Goal: Ask a question

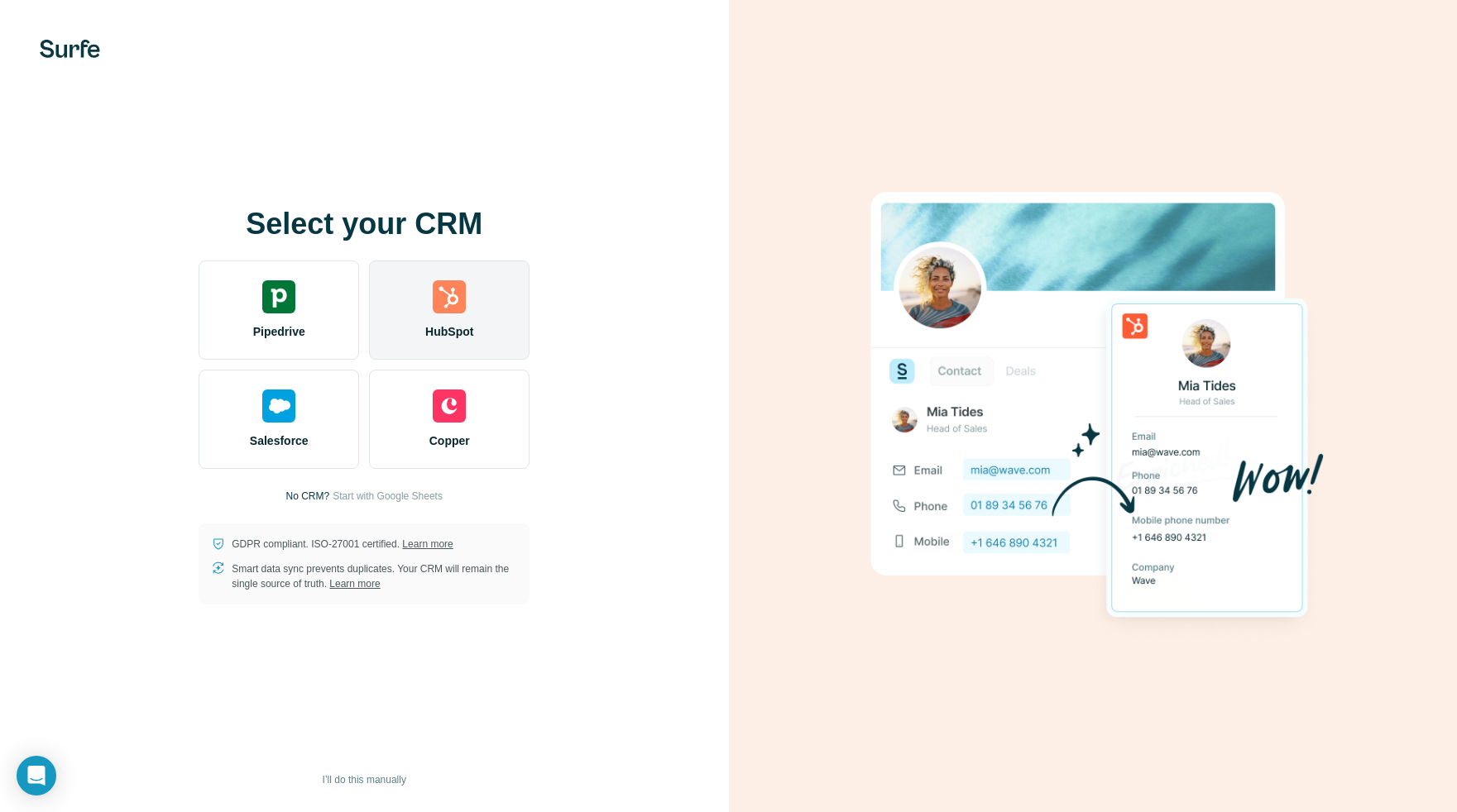
click at [440, 312] on img at bounding box center [449, 297] width 33 height 33
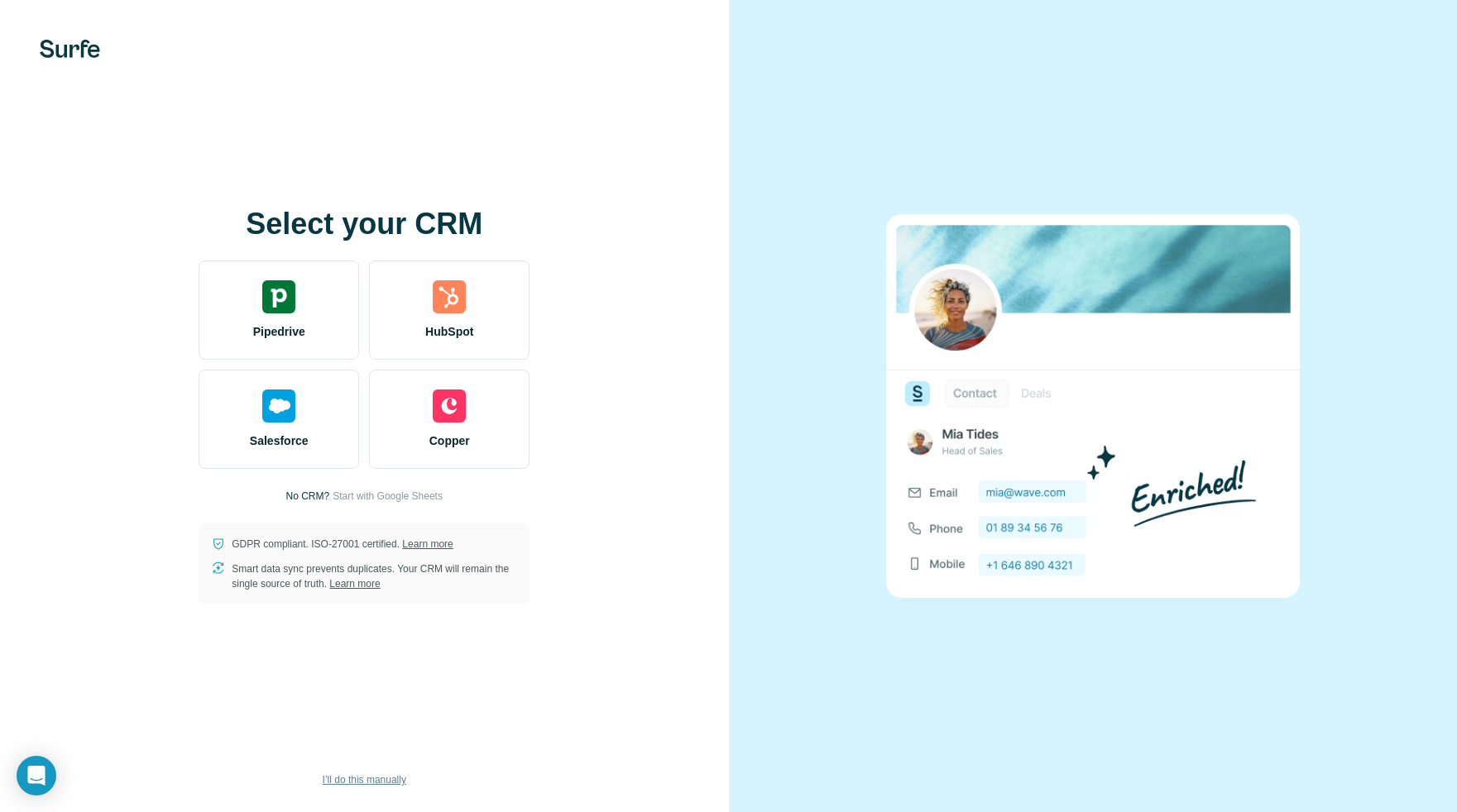
click at [372, 778] on span "I’ll do this manually" at bounding box center [364, 780] width 83 height 15
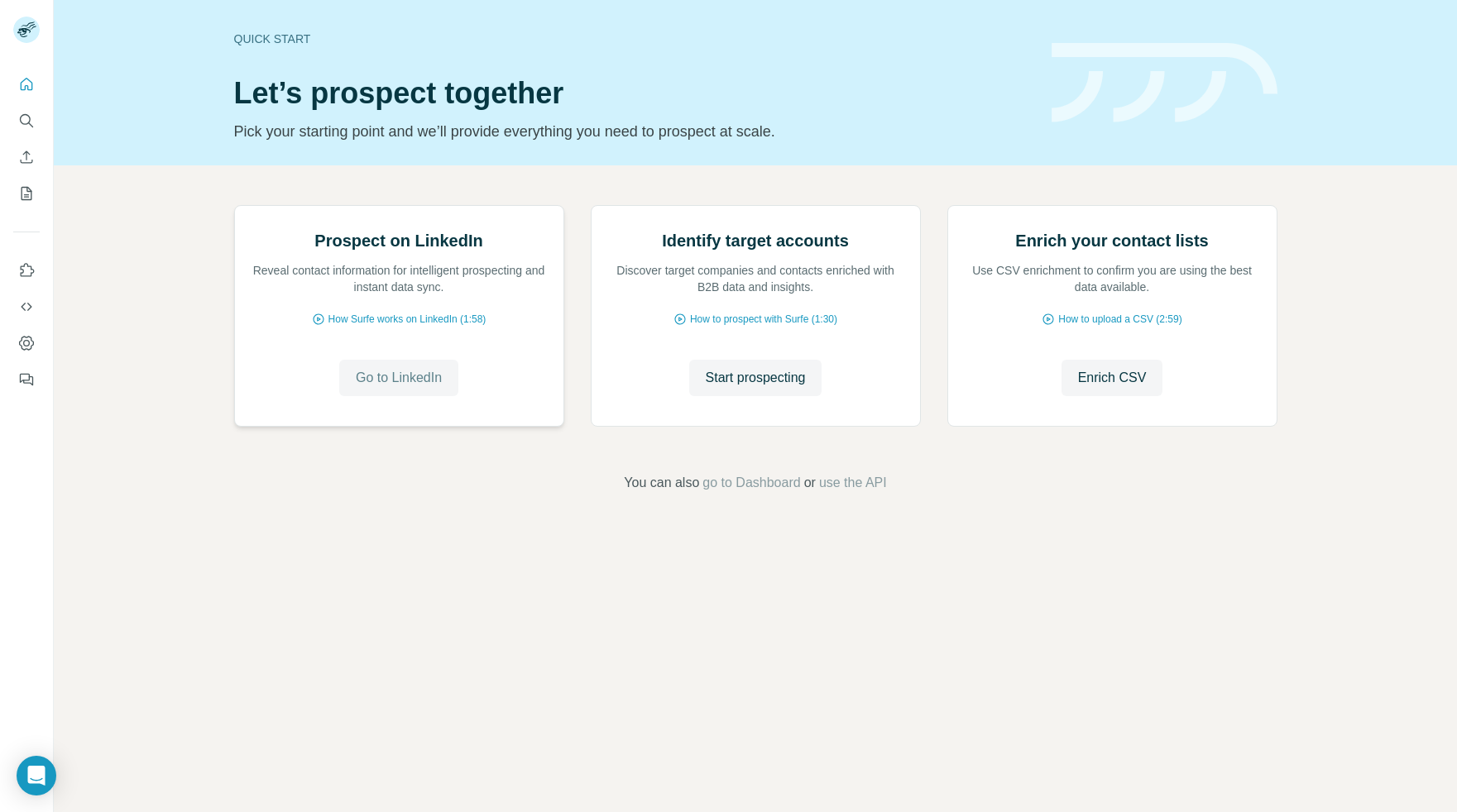
click at [375, 388] on span "Go to LinkedIn" at bounding box center [398, 377] width 86 height 19
click at [26, 194] on icon "My lists" at bounding box center [27, 194] width 17 height 17
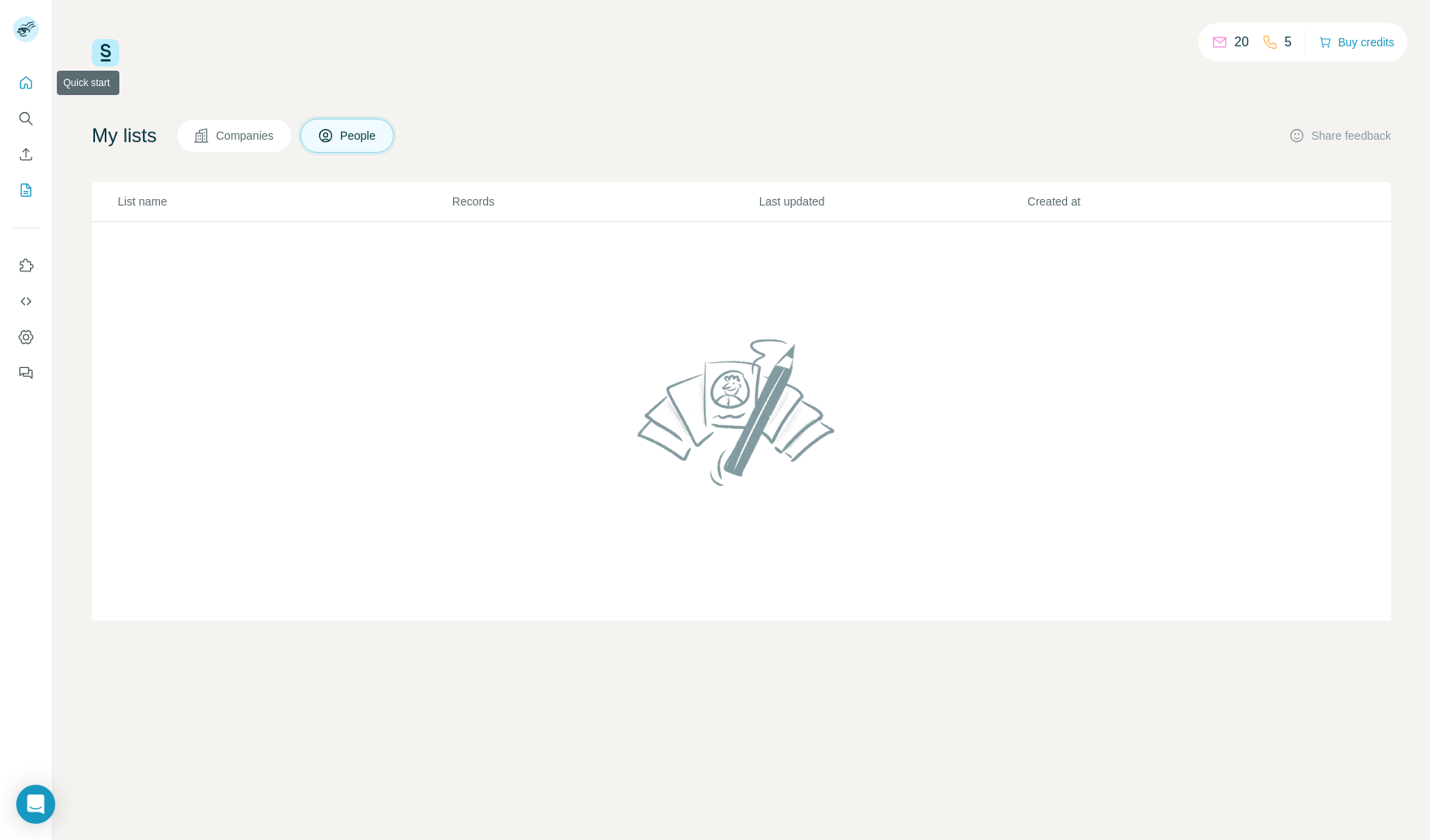
click at [25, 87] on icon "Quick start" at bounding box center [26, 83] width 16 height 16
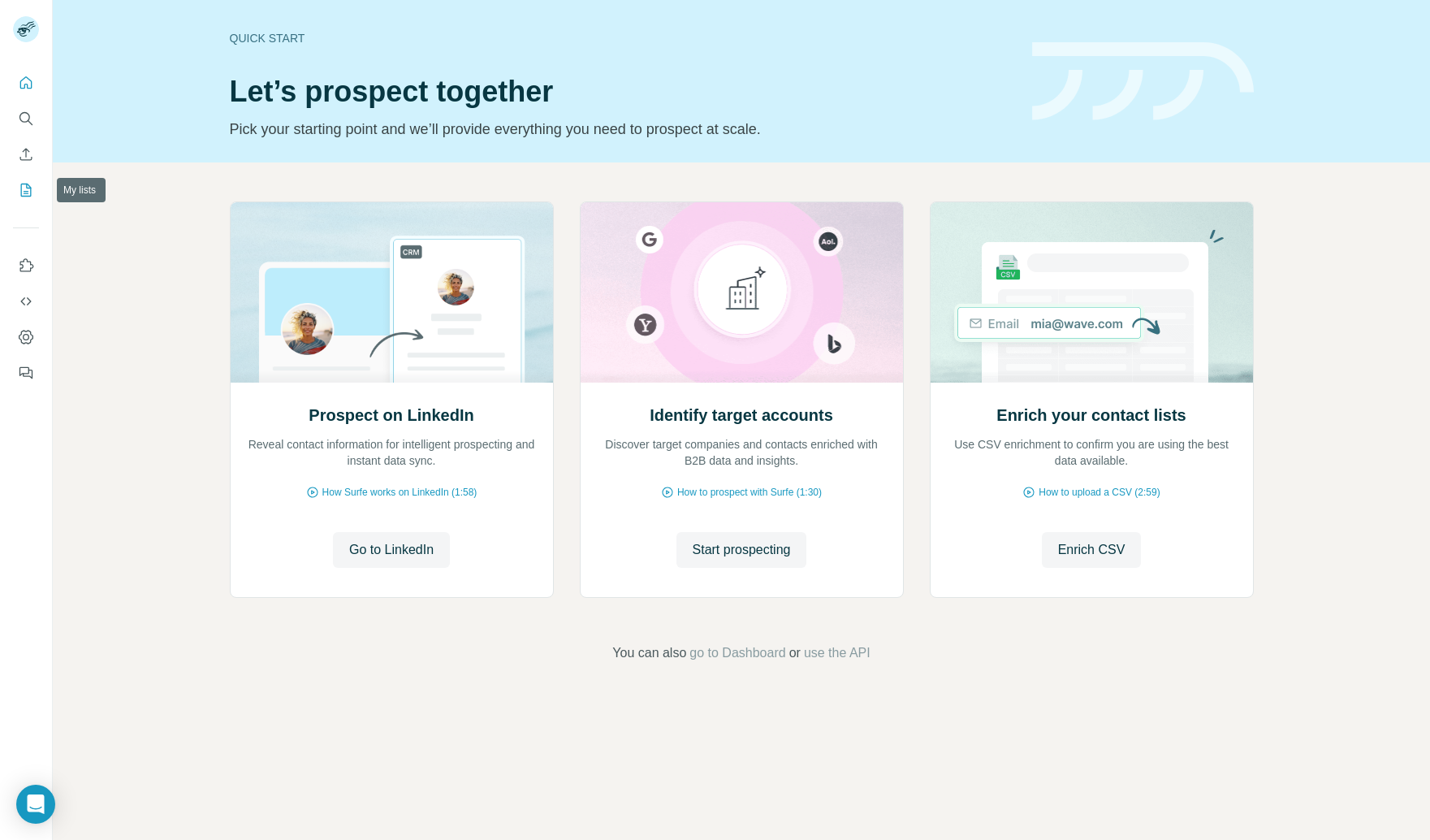
click at [26, 190] on icon "My lists" at bounding box center [26, 190] width 16 height 16
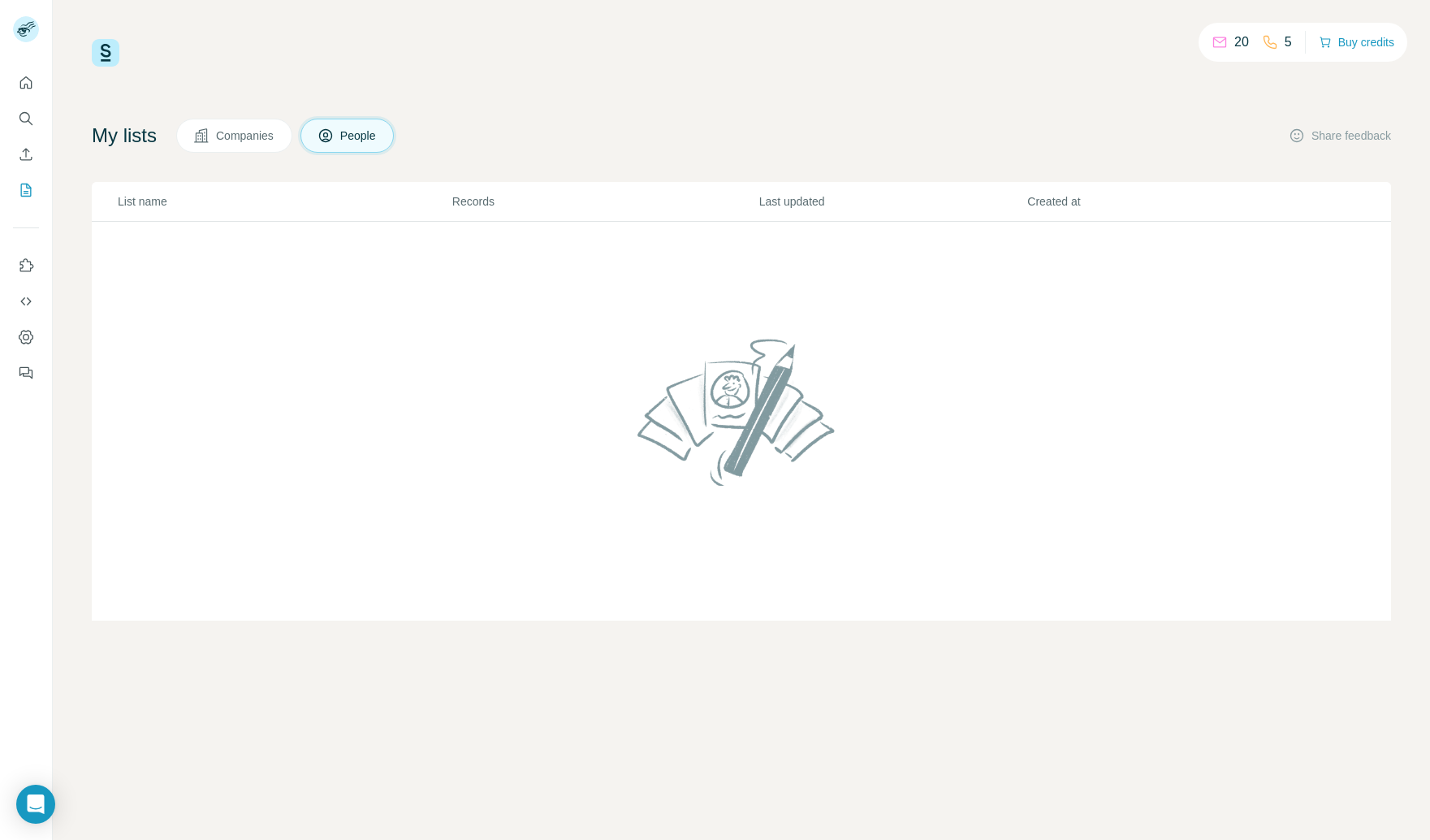
click at [1275, 41] on div "5" at bounding box center [1276, 42] width 30 height 19
click at [1225, 42] on div "20" at bounding box center [1230, 42] width 37 height 19
click at [404, 211] on th "List name" at bounding box center [272, 202] width 360 height 40
click at [316, 472] on td at bounding box center [741, 421] width 1299 height 399
drag, startPoint x: 203, startPoint y: 658, endPoint x: 139, endPoint y: 706, distance: 80.0
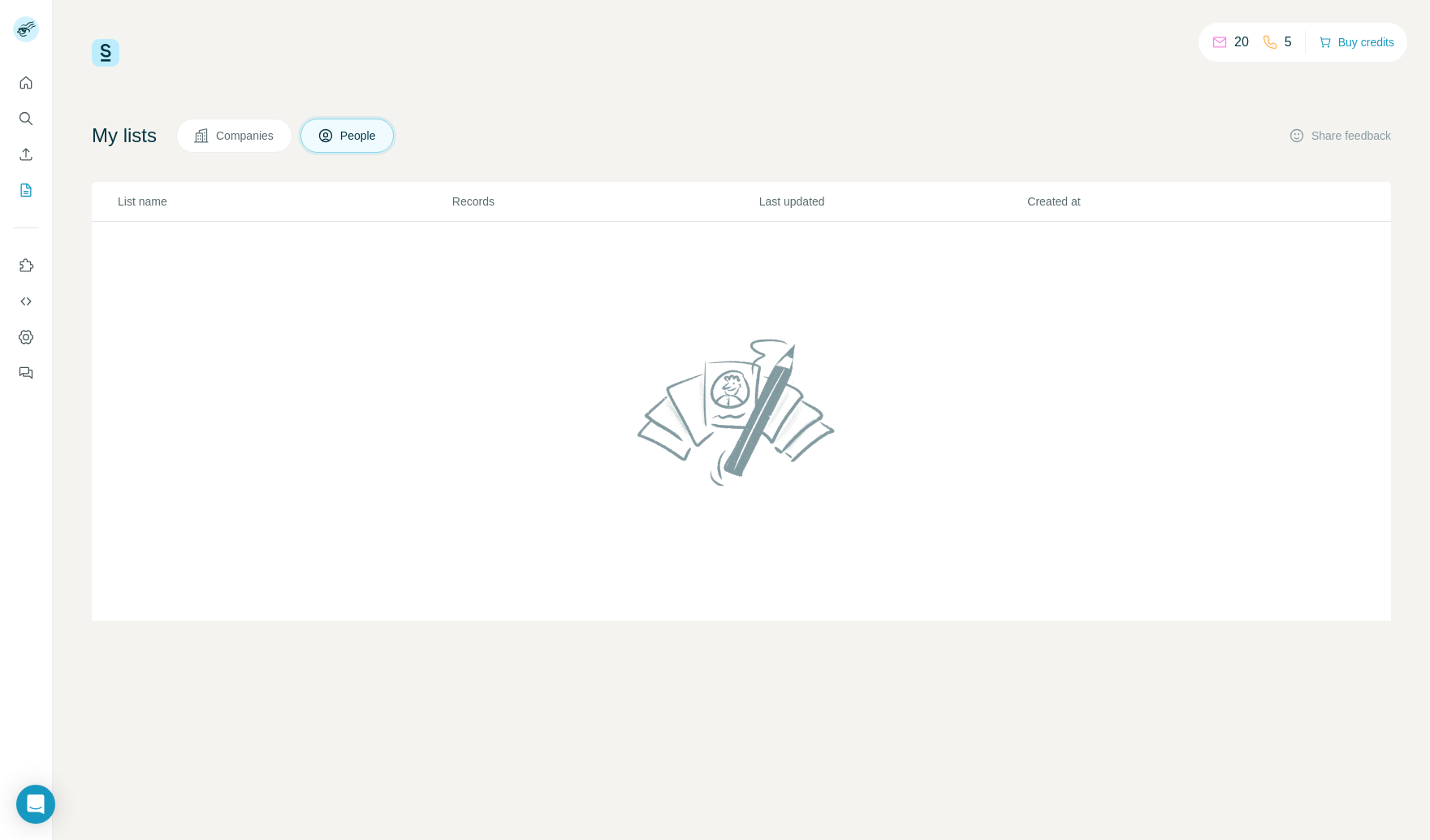
click at [200, 666] on div "20 5 Buy credits My lists Companies People Share feedback List name Records Las…" at bounding box center [741, 420] width 1377 height 840
click at [35, 794] on div "Open Intercom Messenger" at bounding box center [35, 804] width 43 height 43
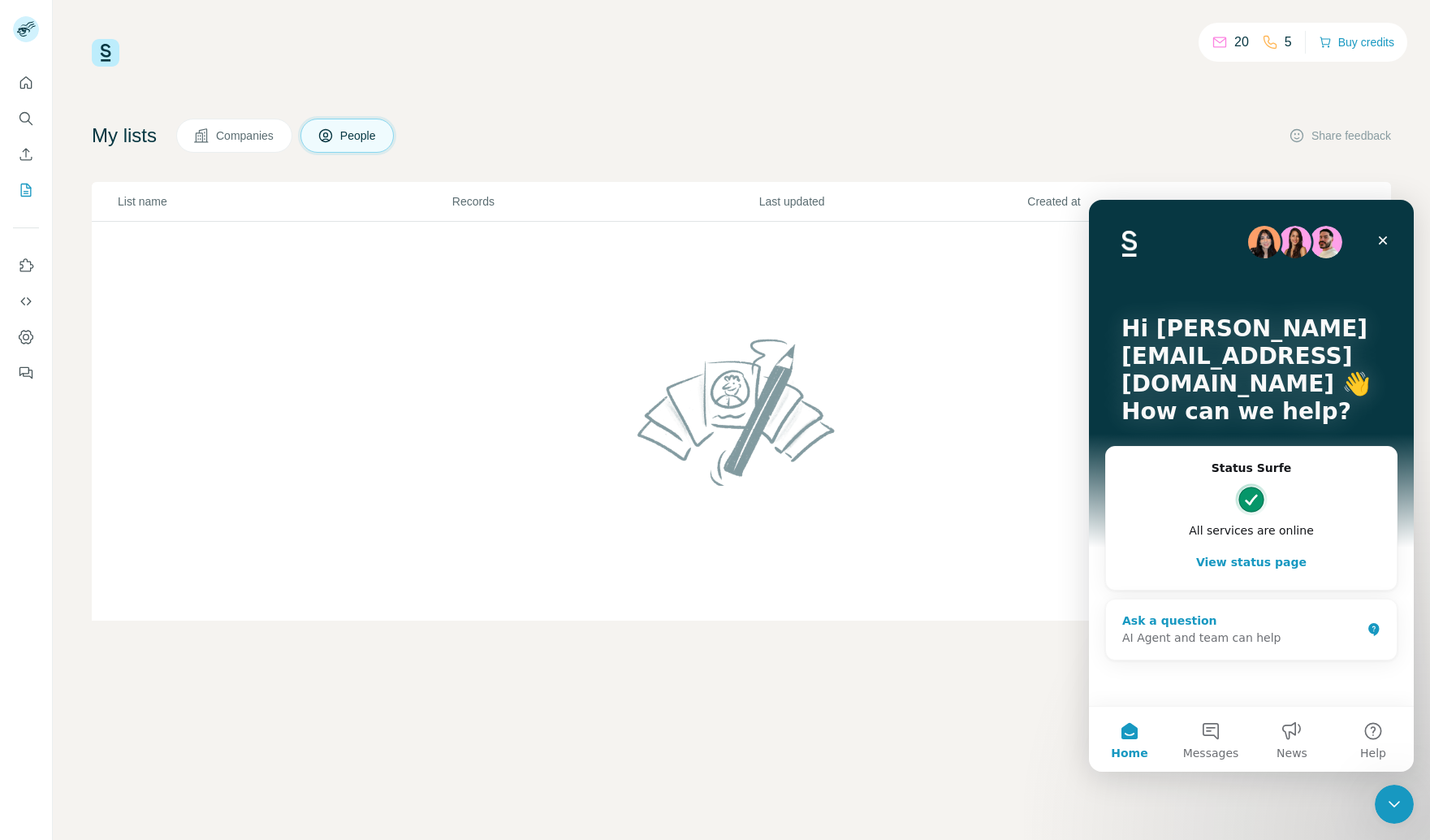
click at [1287, 635] on div "AI Agent and team can help" at bounding box center [1241, 637] width 239 height 17
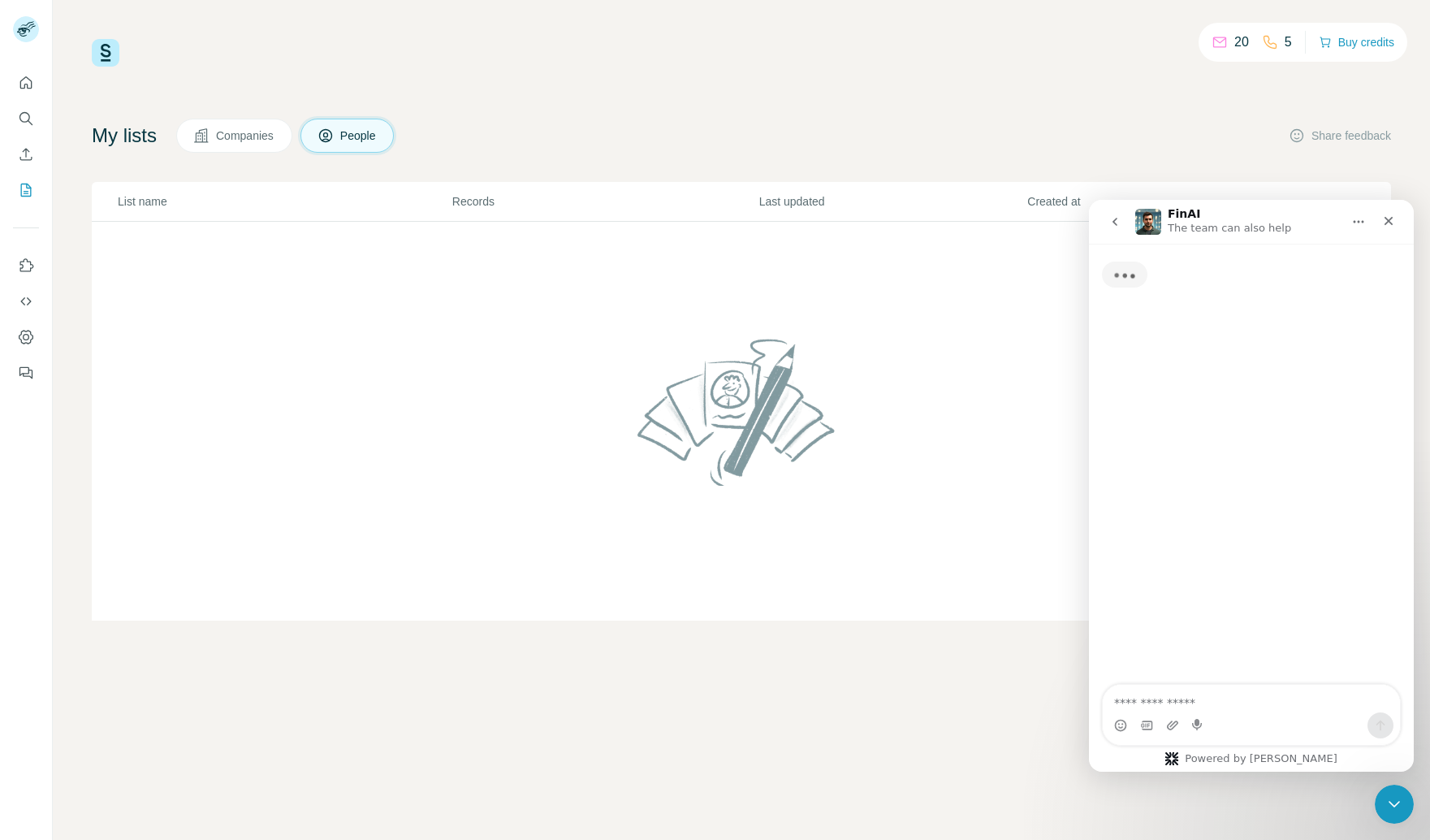
click at [1202, 707] on textarea "Ask a question…" at bounding box center [1251, 698] width 297 height 27
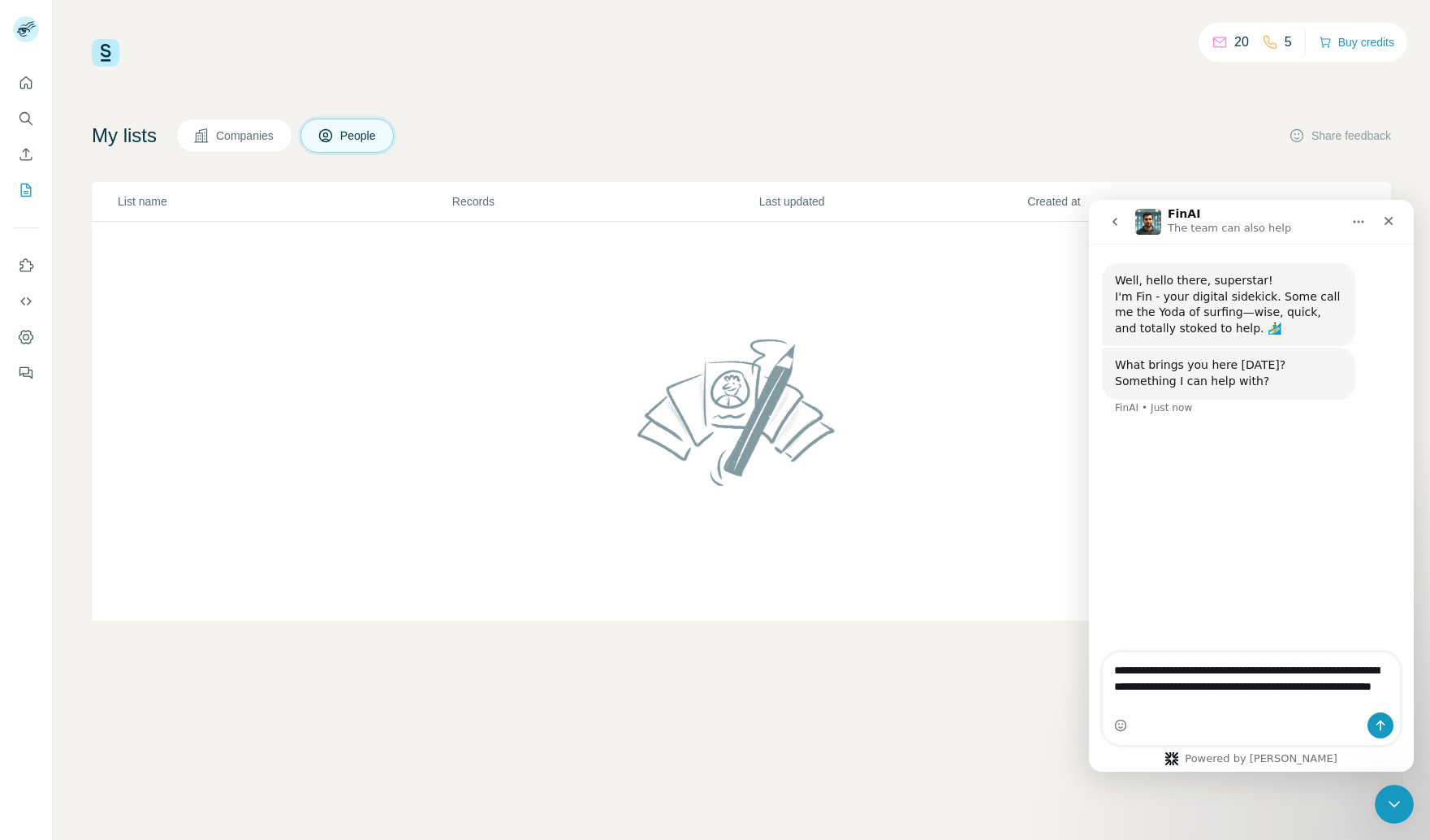
type textarea "**********"
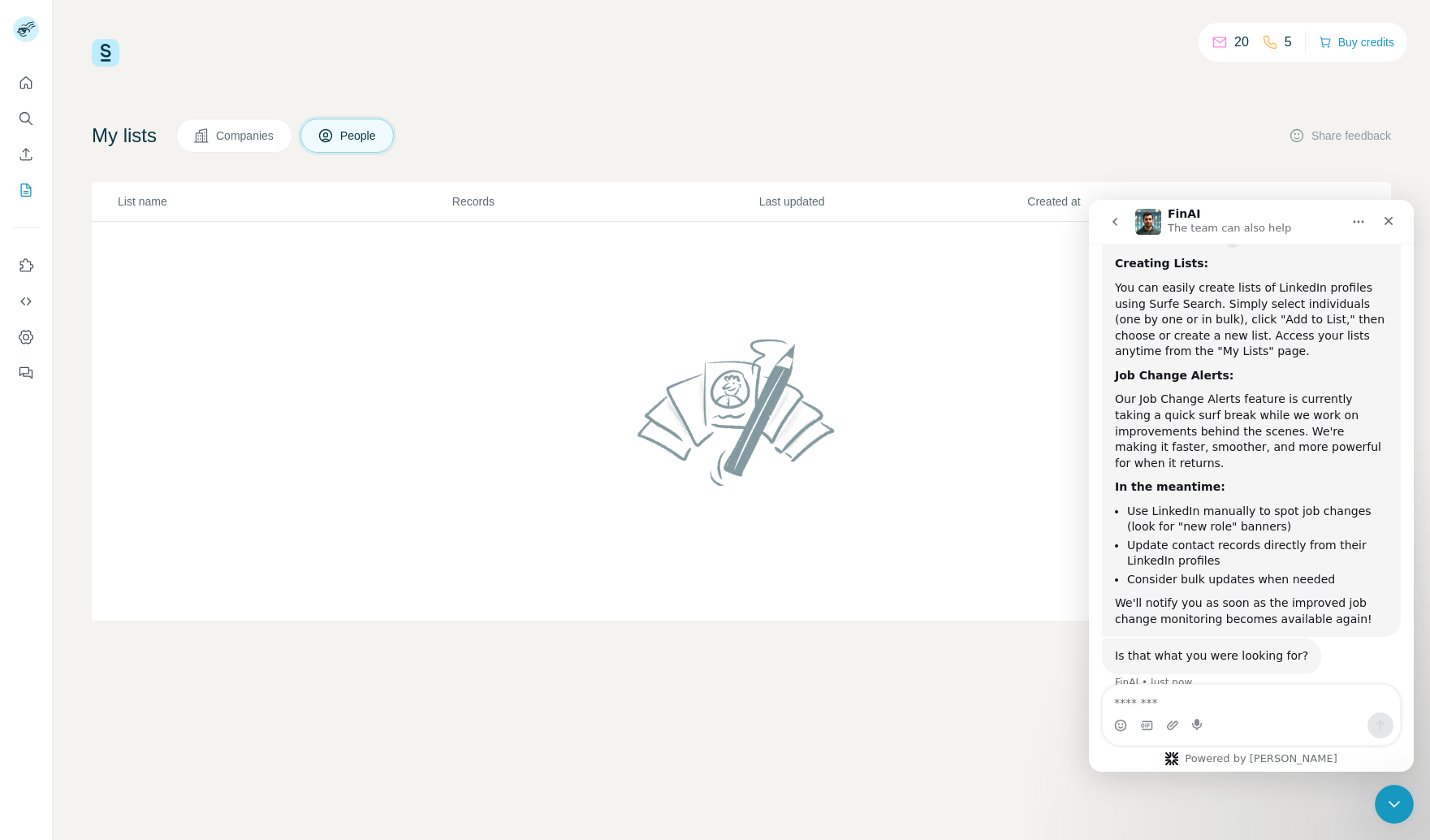
scroll to position [319, 0]
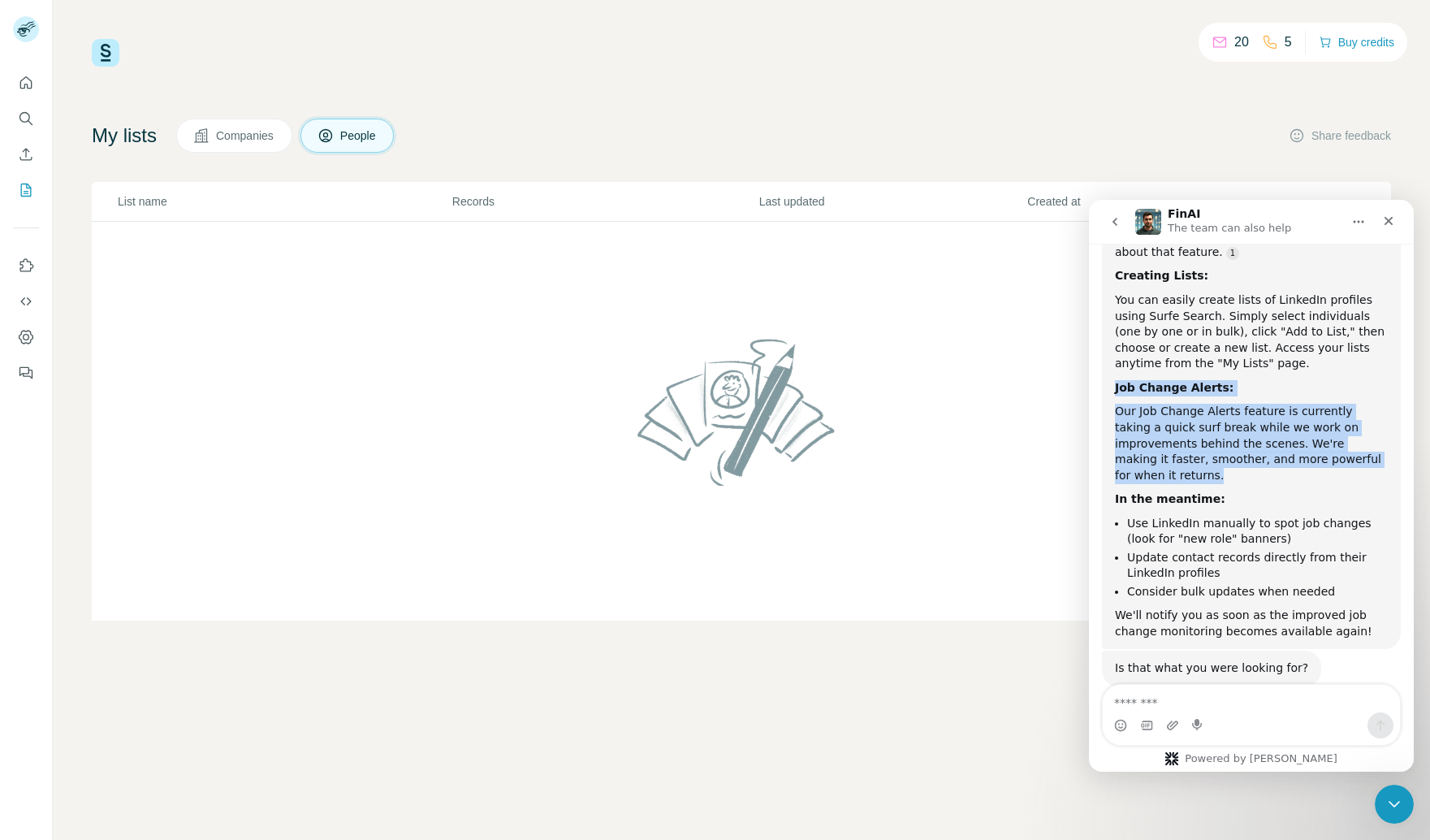
drag, startPoint x: 1181, startPoint y: 459, endPoint x: 1105, endPoint y: 373, distance: 114.8
click at [1105, 373] on div "Perfect! You can absolutely create lists of people in our app, and we do have j…" at bounding box center [1251, 417] width 299 height 462
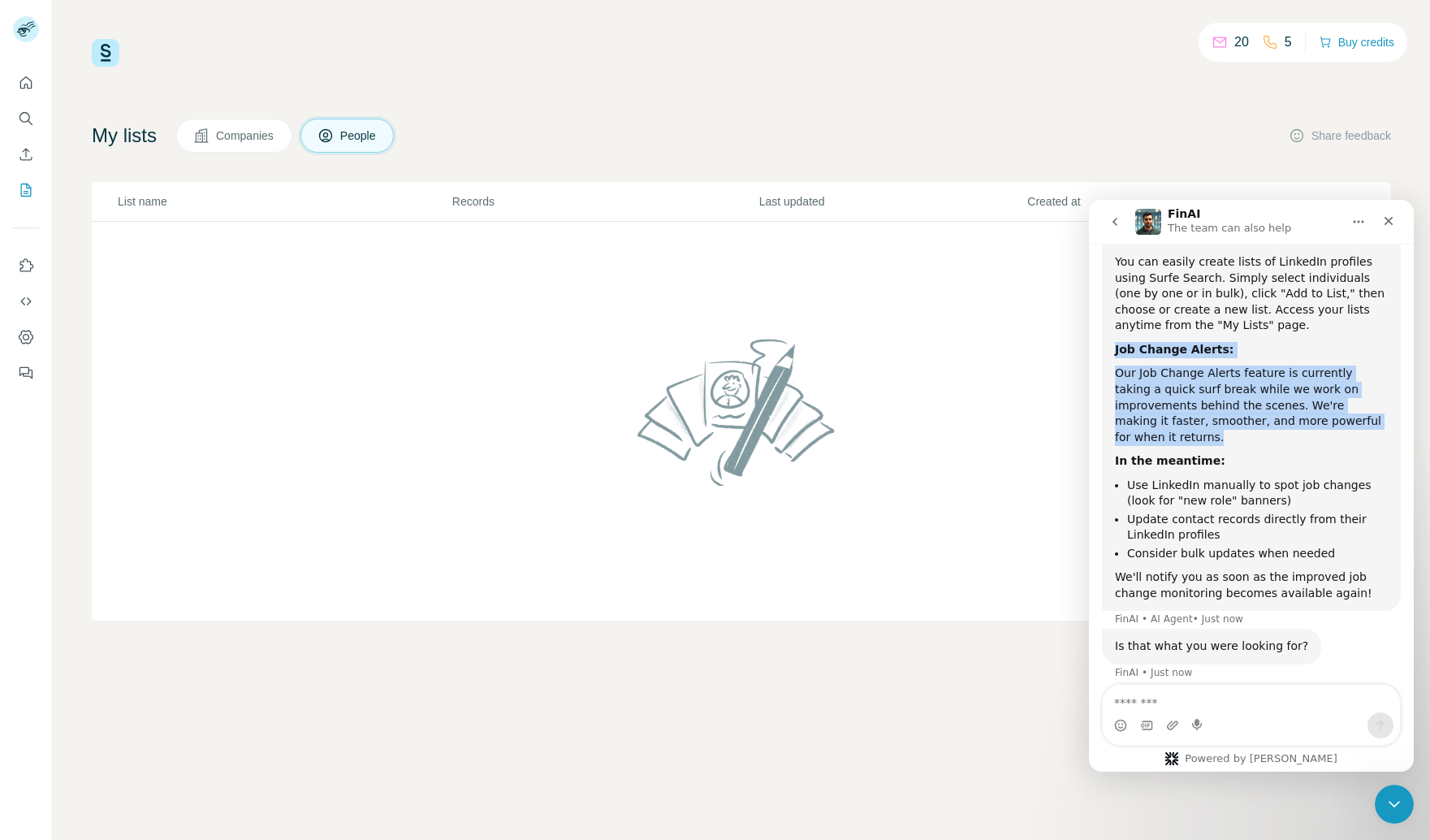
copy div "Job Change Alerts: Our Job Change Alerts feature is currently taking a quick su…"
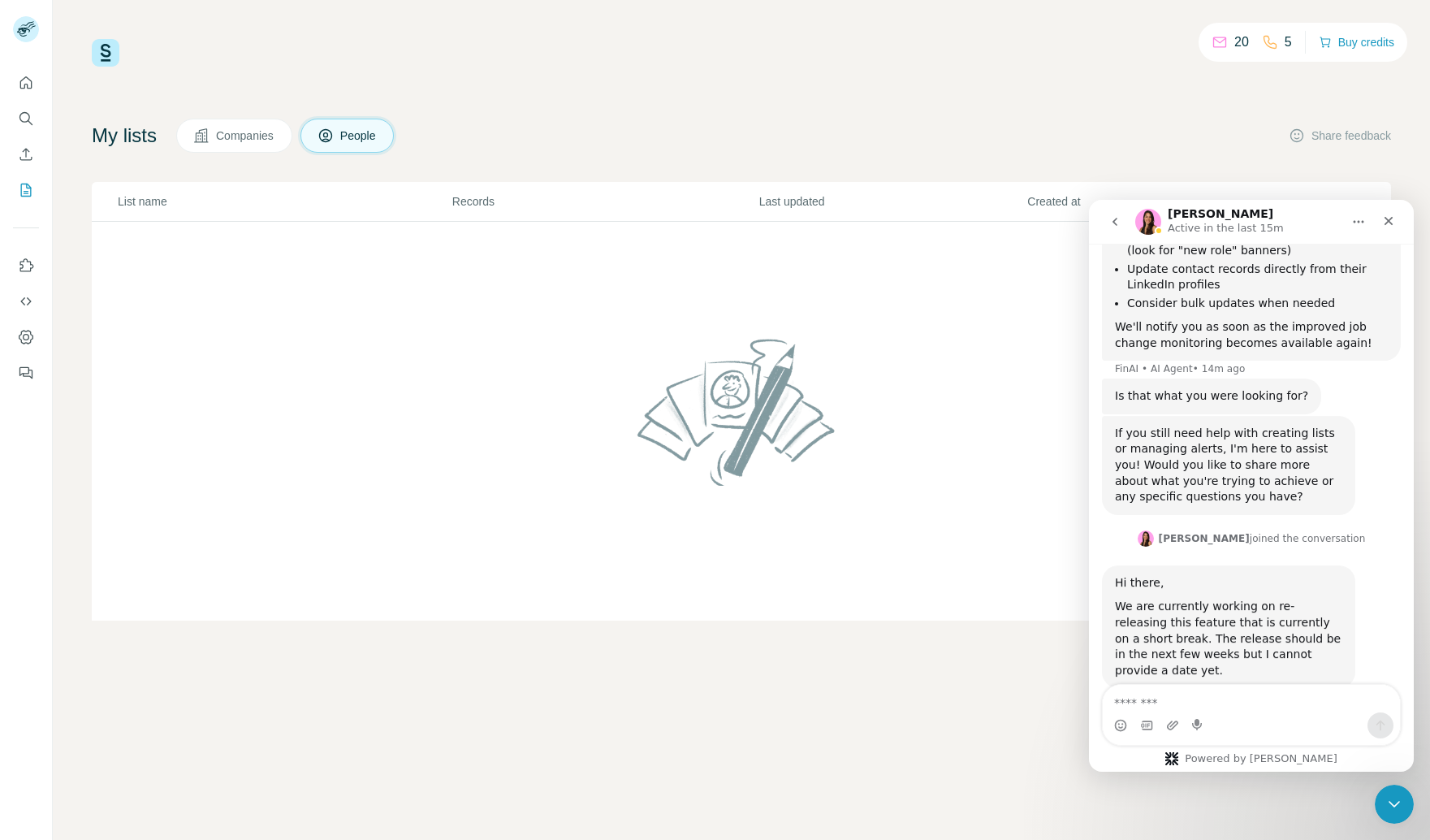
scroll to position [615, 0]
